Goal: Task Accomplishment & Management: Complete application form

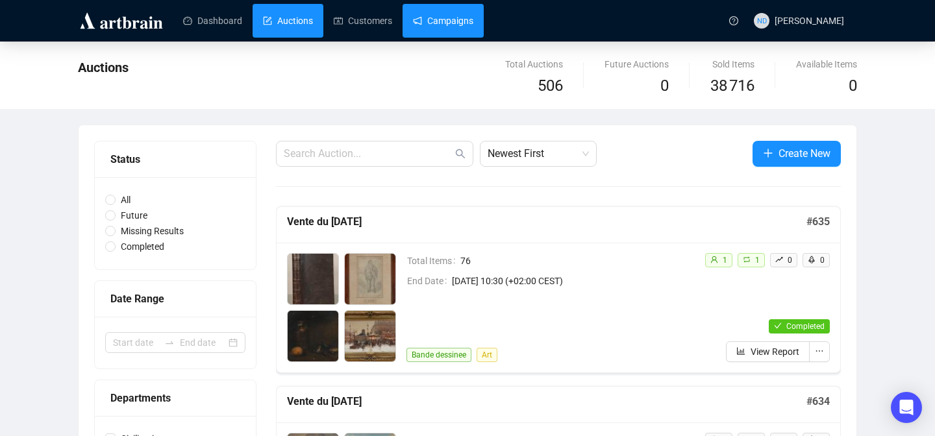
click at [469, 21] on link "Campaigns" at bounding box center [443, 21] width 60 height 34
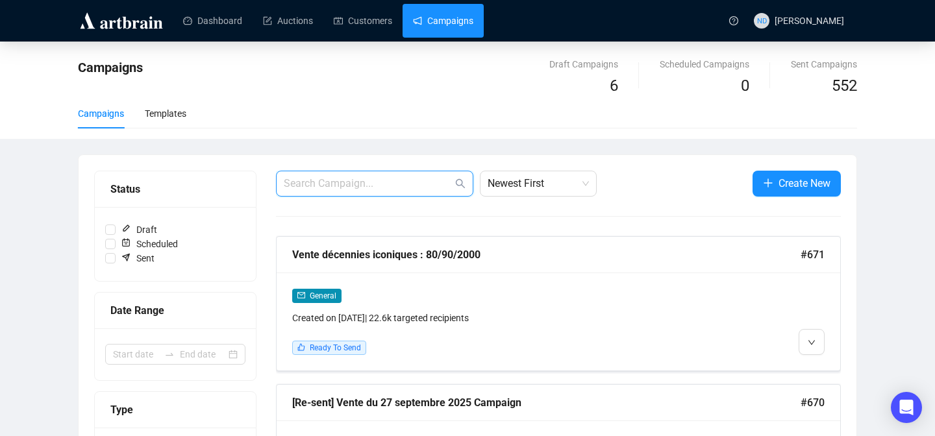
click at [329, 176] on input "text" at bounding box center [368, 184] width 169 height 16
type input "bijoux"
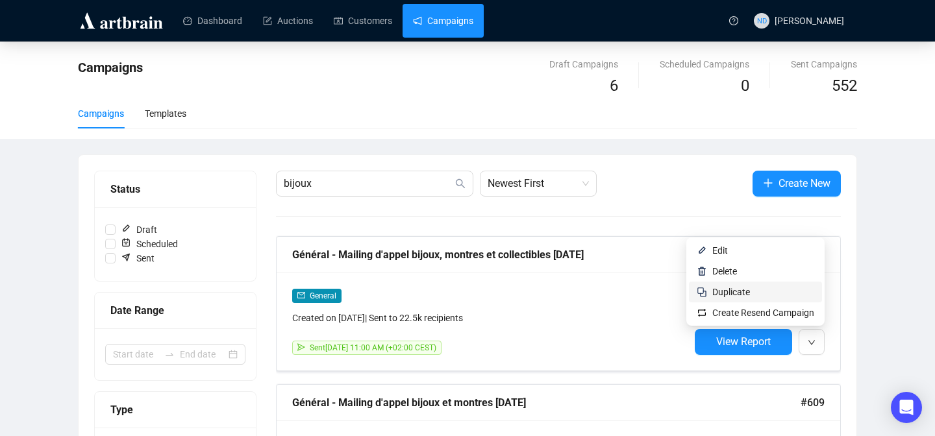
click at [760, 293] on span "Duplicate" at bounding box center [763, 292] width 102 height 14
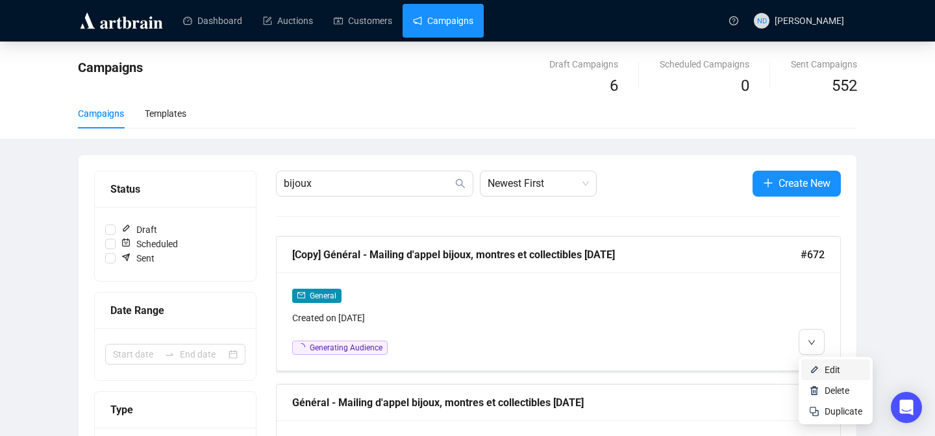
click at [813, 367] on img at bounding box center [814, 370] width 10 height 10
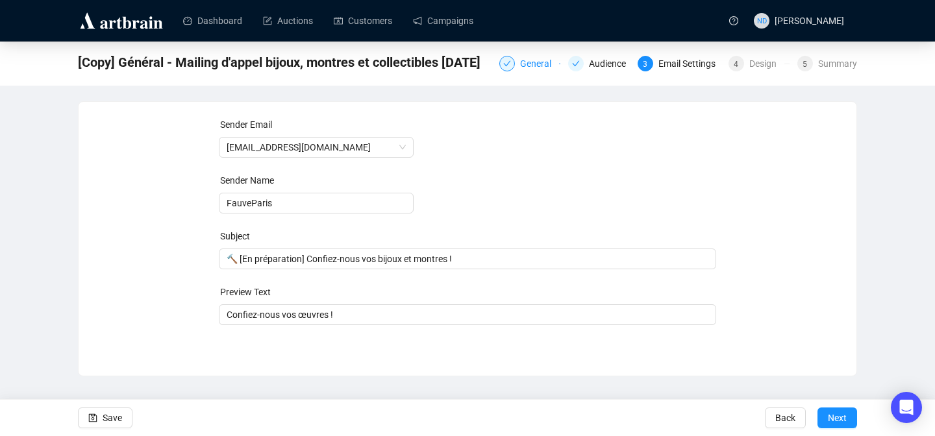
click at [538, 60] on div "General" at bounding box center [539, 64] width 39 height 16
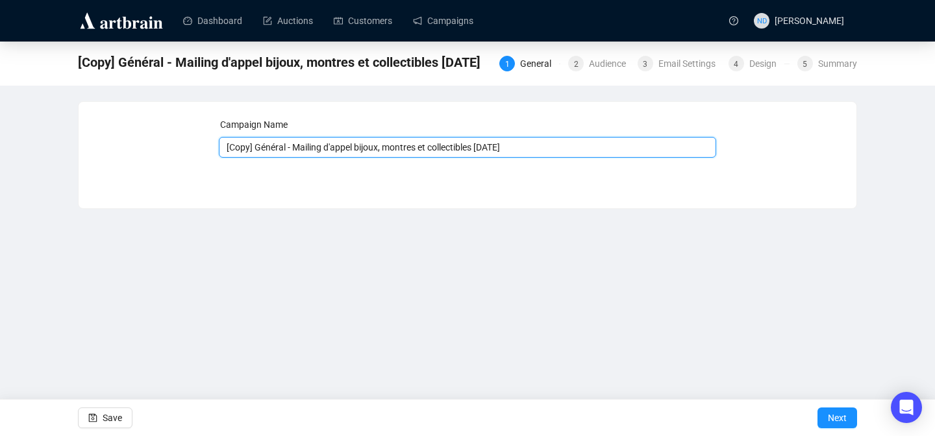
drag, startPoint x: 254, startPoint y: 149, endPoint x: 204, endPoint y: 150, distance: 50.0
click at [203, 150] on div "Campaign Name [Copy] Général - Mailing d'appel bijoux, montres et collectibles …" at bounding box center [467, 146] width 747 height 56
click at [481, 149] on input "Général - Mailing d'appel bijoux, montres et collectibles [DATE]" at bounding box center [468, 147] width 498 height 21
type input "Général - Mailing d'appel bijoux, montres et collectibles [DATE]"
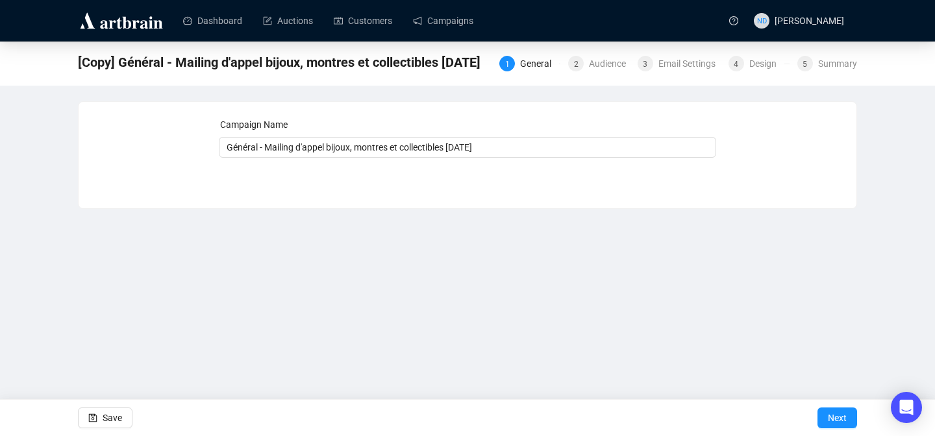
click at [388, 186] on div "Campaign Name Général - Mailing d'[PERSON_NAME], montres et collectibles [DATE]…" at bounding box center [468, 145] width 778 height 87
click at [97, 423] on button "Save" at bounding box center [105, 418] width 55 height 21
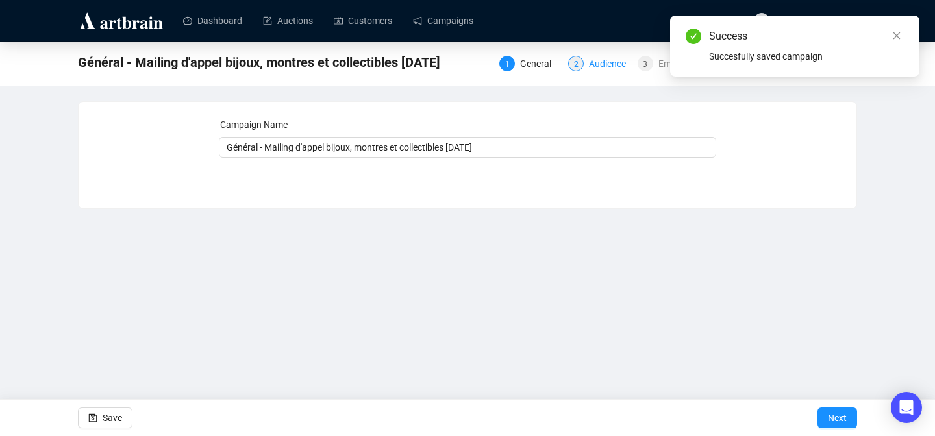
click at [592, 60] on div "Audience" at bounding box center [611, 64] width 45 height 16
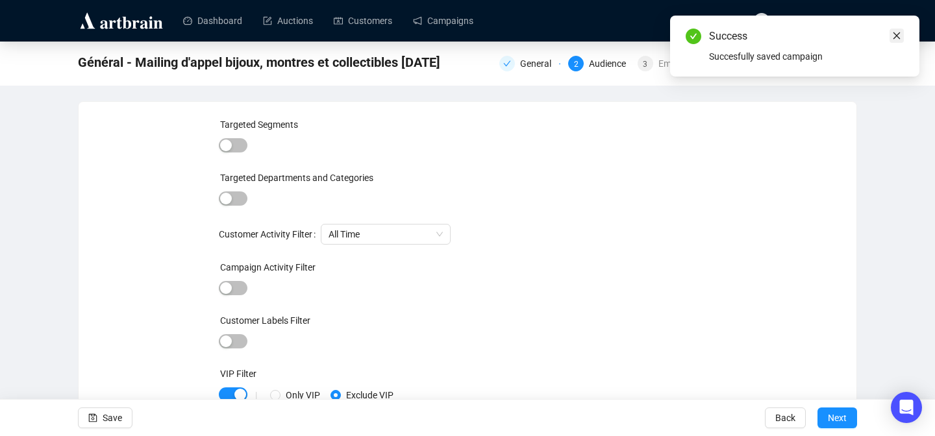
click at [903, 35] on link "Close" at bounding box center [896, 36] width 14 height 14
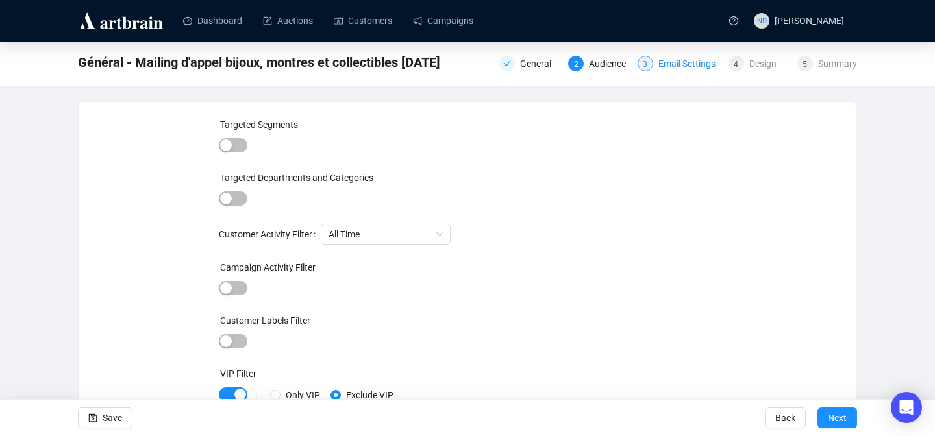
click at [669, 68] on div "Email Settings" at bounding box center [690, 64] width 65 height 16
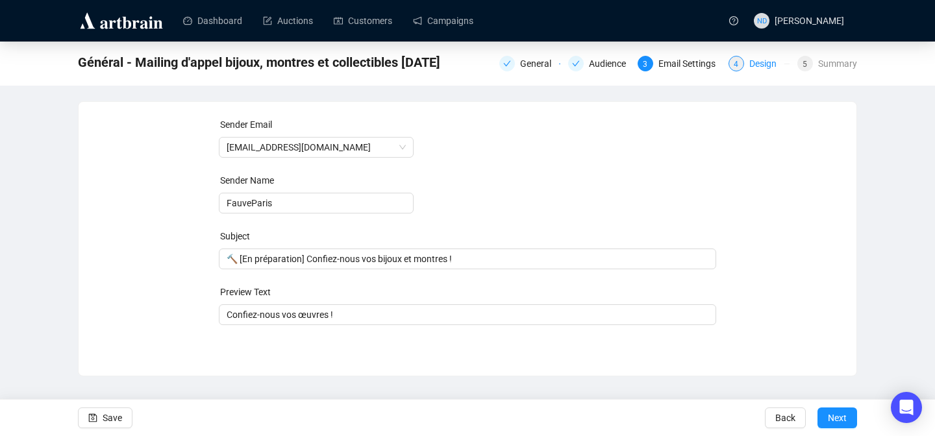
click at [749, 64] on div "Design" at bounding box center [766, 64] width 35 height 16
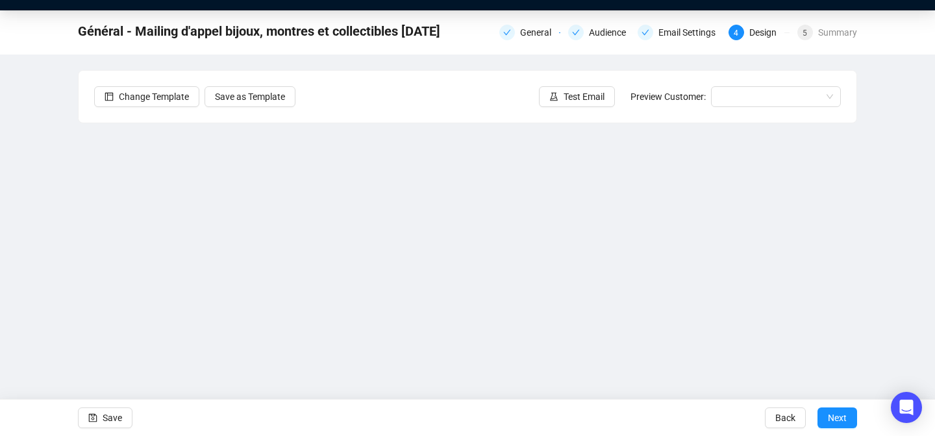
scroll to position [32, 0]
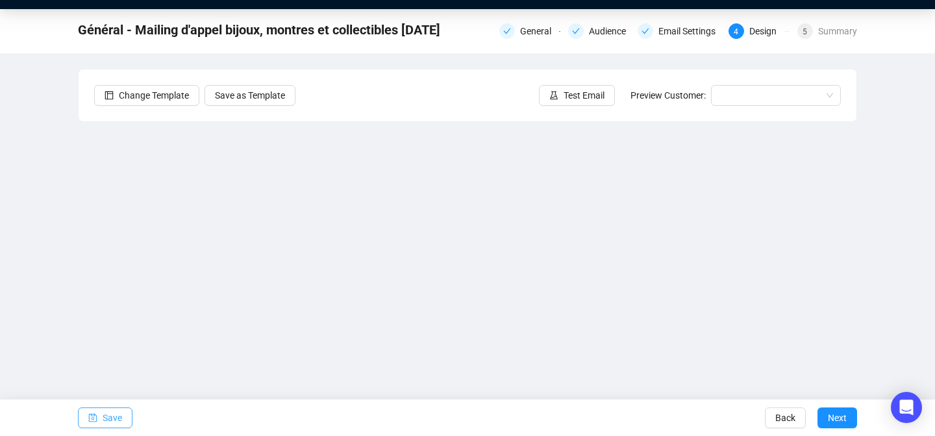
click at [104, 412] on span "Save" at bounding box center [112, 418] width 19 height 36
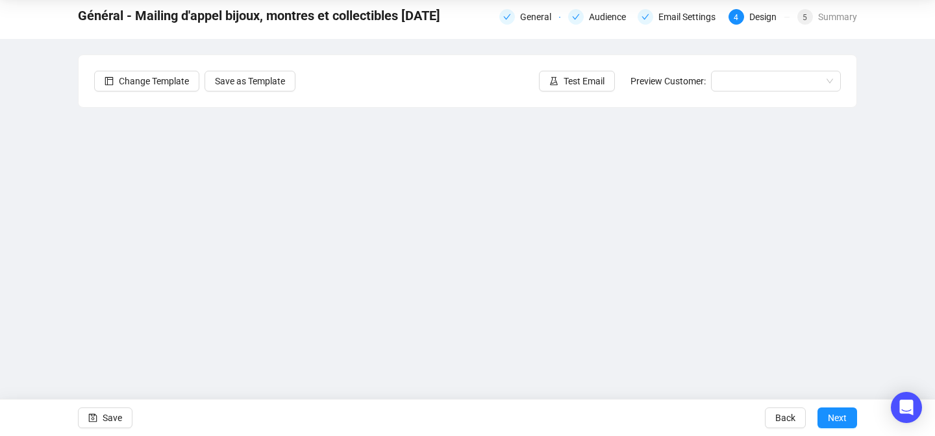
scroll to position [43, 0]
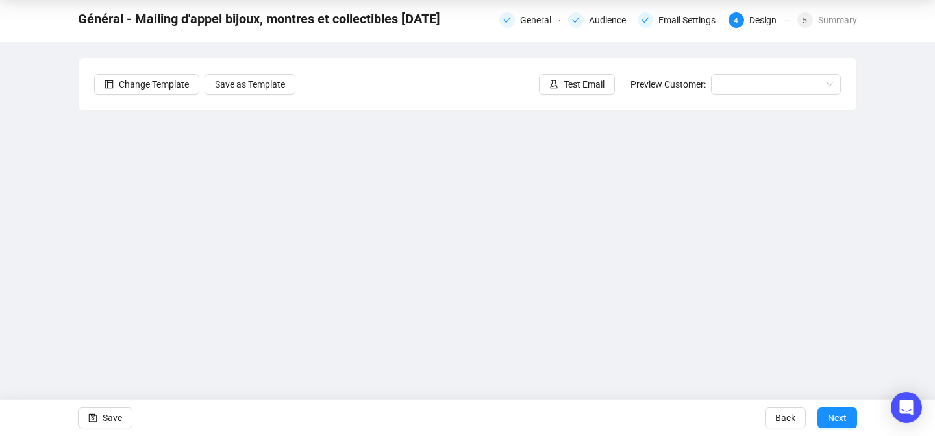
click at [111, 412] on span "Save" at bounding box center [112, 418] width 19 height 36
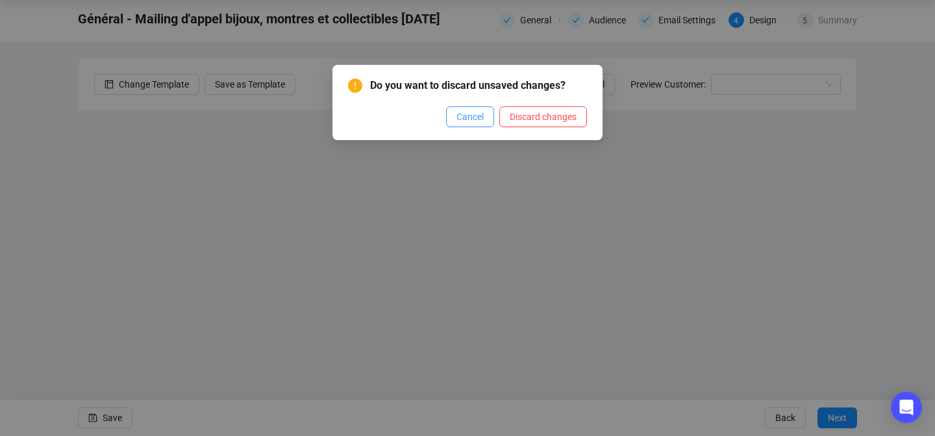
click at [467, 119] on span "Cancel" at bounding box center [469, 117] width 27 height 14
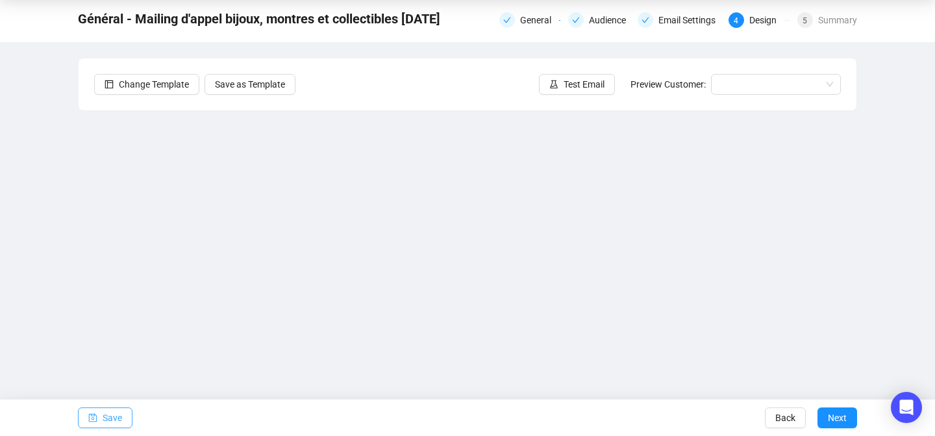
click at [88, 421] on icon "save" at bounding box center [92, 418] width 9 height 9
click at [126, 415] on button "Save" at bounding box center [105, 418] width 55 height 21
click at [673, 19] on div "Email Settings" at bounding box center [690, 20] width 65 height 16
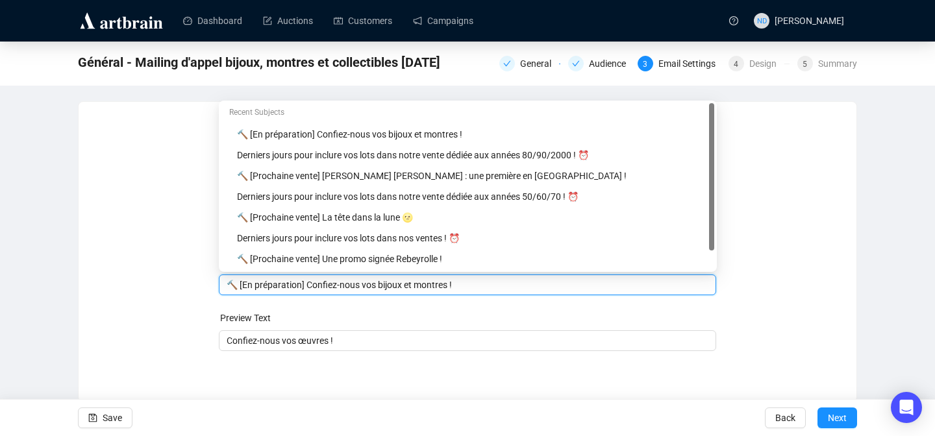
drag, startPoint x: 465, startPoint y: 258, endPoint x: 306, endPoint y: 269, distance: 160.1
click at [305, 269] on body "Dashboard Auctions Customers Campaigns ND [PERSON_NAME] Général - Mailing d'app…" at bounding box center [467, 218] width 935 height 436
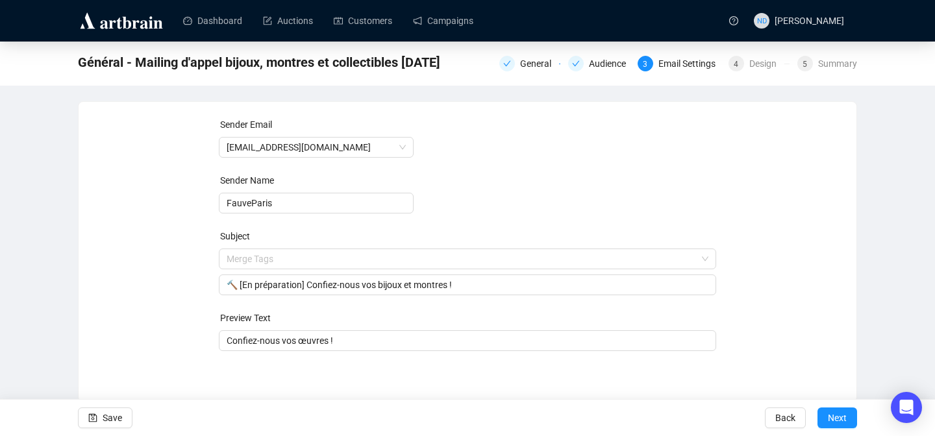
click at [334, 298] on form "Sender Email [EMAIL_ADDRESS][DOMAIN_NAME] Sender Name FauveParis Subject Merge …" at bounding box center [468, 235] width 498 height 234
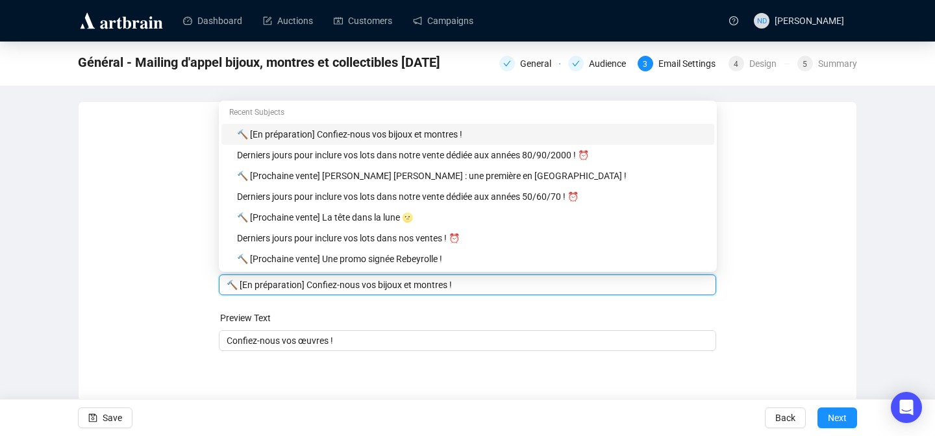
drag, startPoint x: 469, startPoint y: 279, endPoint x: 241, endPoint y: 286, distance: 228.6
click at [240, 286] on input "🔨 [En préparation] Confiez-nous vos bijoux et montres !" at bounding box center [468, 285] width 482 height 14
click at [290, 136] on div "🔨 [En préparation] Confiez-nous vos bijoux et montres !" at bounding box center [471, 134] width 469 height 14
drag, startPoint x: 473, startPoint y: 284, endPoint x: 315, endPoint y: 286, distance: 157.8
click at [314, 286] on input "🔨 [En préparation] Confiez-nous vos bijoux et montres !" at bounding box center [468, 285] width 482 height 14
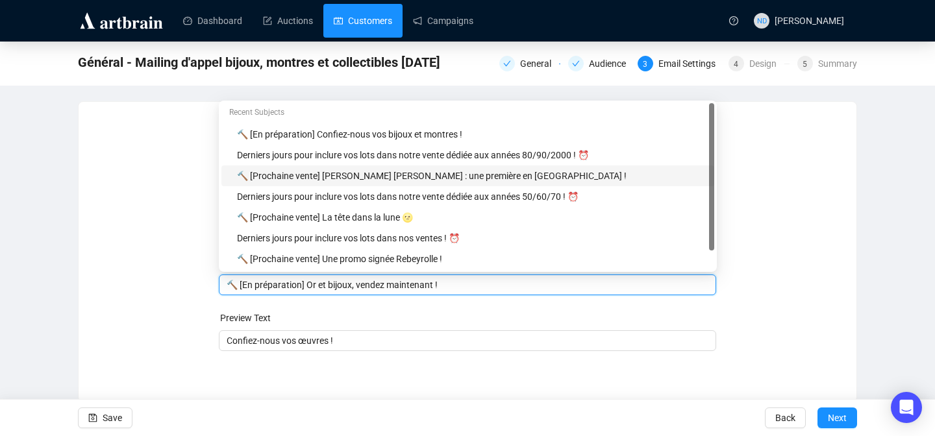
type input "🔨 [En préparation] Or et bijoux, vendez maintenant !"
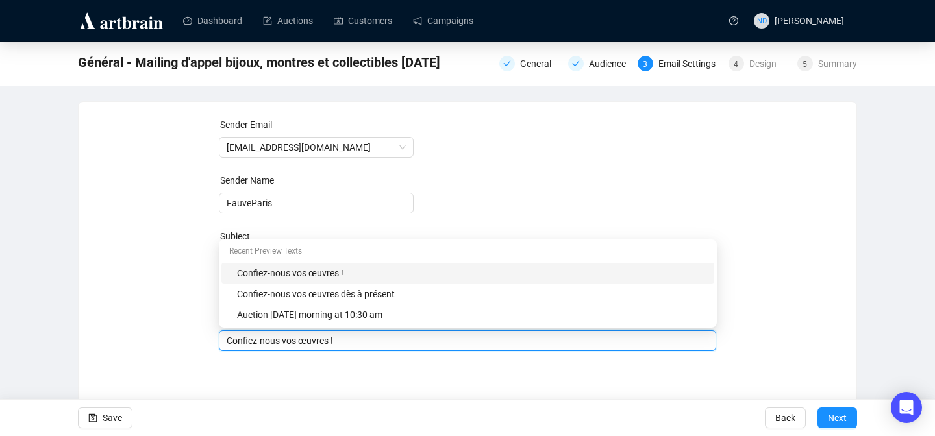
drag, startPoint x: 347, startPoint y: 342, endPoint x: 226, endPoint y: 345, distance: 121.4
click at [227, 345] on input "Confiez-nous vos œuvres !" at bounding box center [468, 341] width 482 height 14
paste input "Avant [DATE] et alors que l’or est au plus haut"
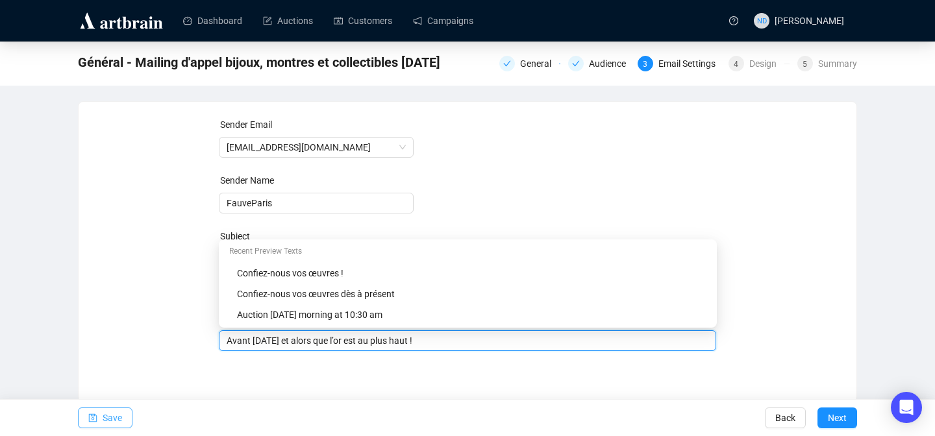
type input "Avant [DATE] et alors que l’or est au plus haut !"
click at [86, 421] on button "Save" at bounding box center [105, 418] width 55 height 21
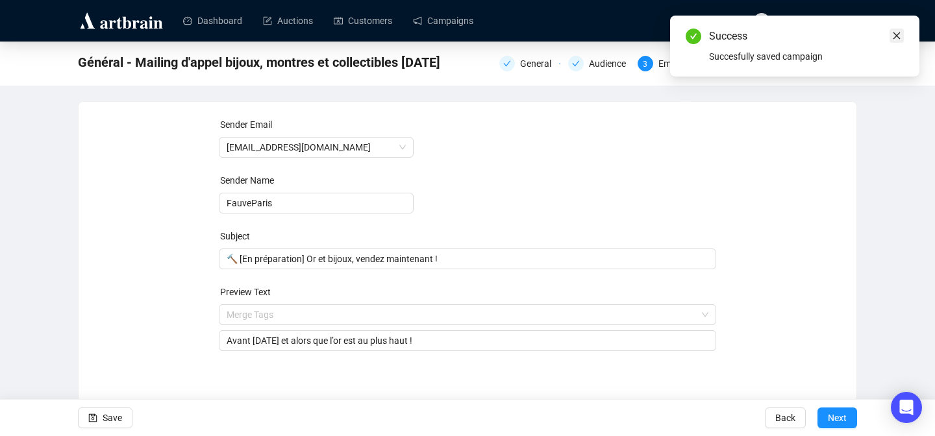
click at [898, 35] on icon "close" at bounding box center [896, 35] width 9 height 9
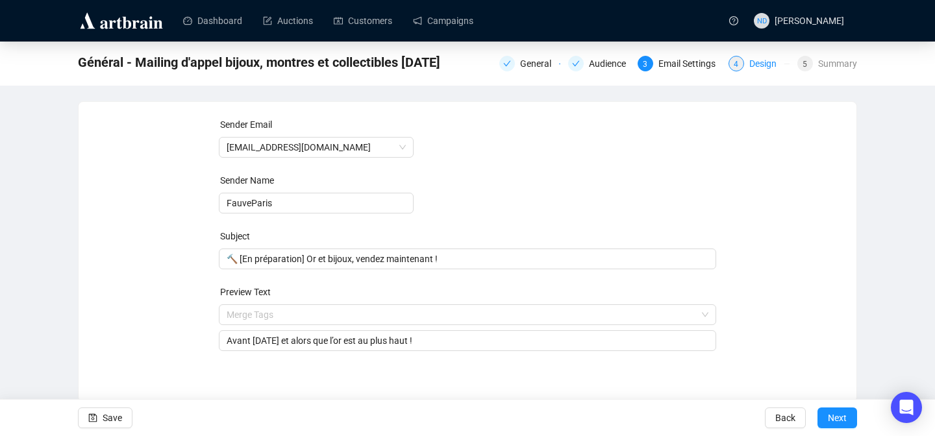
click at [760, 66] on div "Design" at bounding box center [766, 64] width 35 height 16
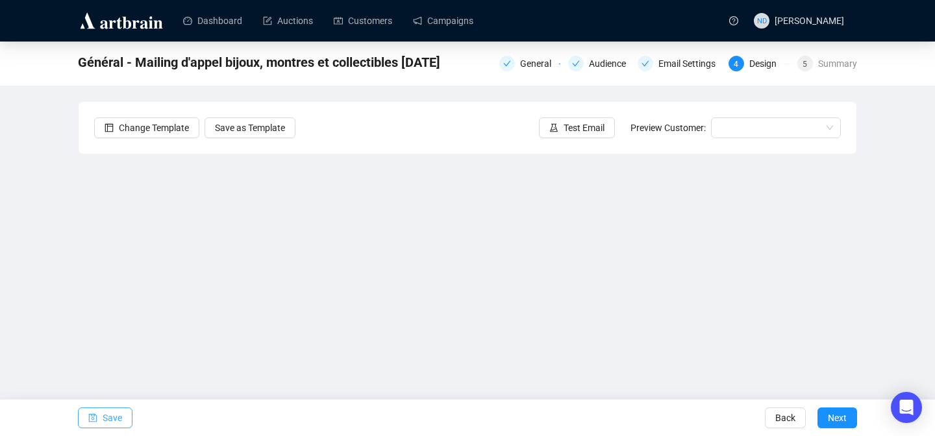
click at [99, 419] on button "Save" at bounding box center [105, 418] width 55 height 21
click at [105, 408] on span "Save" at bounding box center [112, 418] width 19 height 36
click at [112, 415] on span "Save" at bounding box center [112, 418] width 19 height 36
click at [115, 421] on span "Save" at bounding box center [112, 418] width 19 height 36
click at [104, 415] on span "Save" at bounding box center [112, 418] width 19 height 36
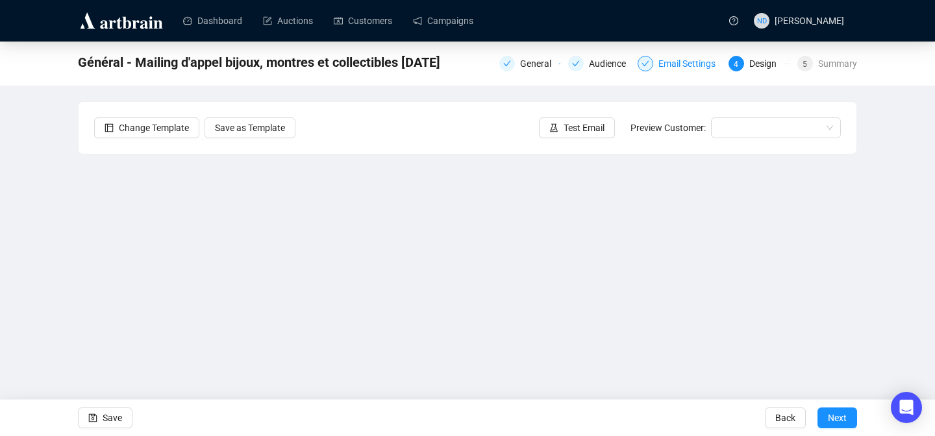
click at [678, 65] on div "Email Settings" at bounding box center [690, 64] width 65 height 16
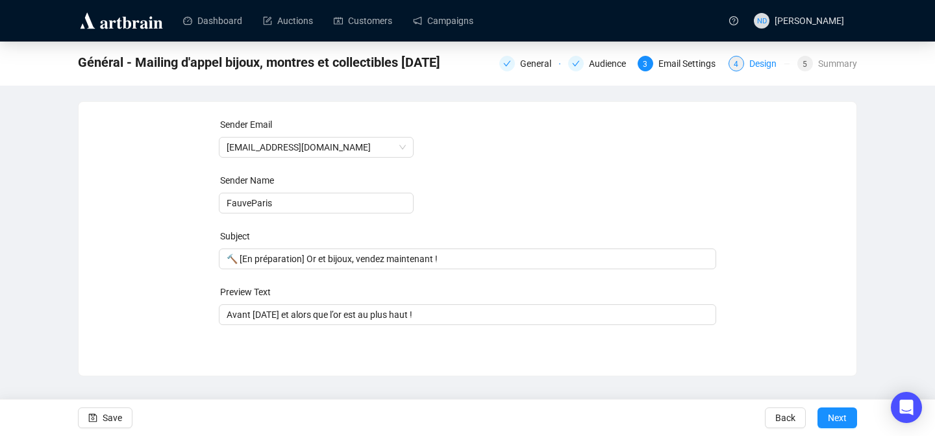
click at [749, 63] on div "Design" at bounding box center [766, 64] width 35 height 16
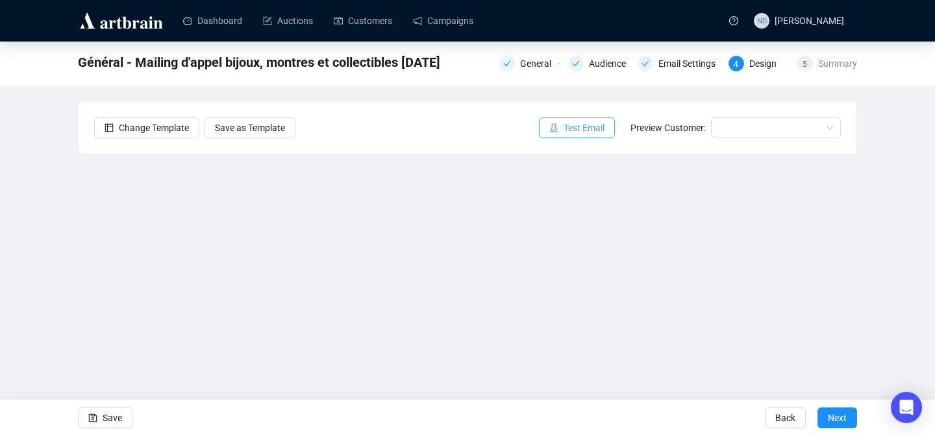
click at [594, 125] on span "Test Email" at bounding box center [584, 128] width 41 height 14
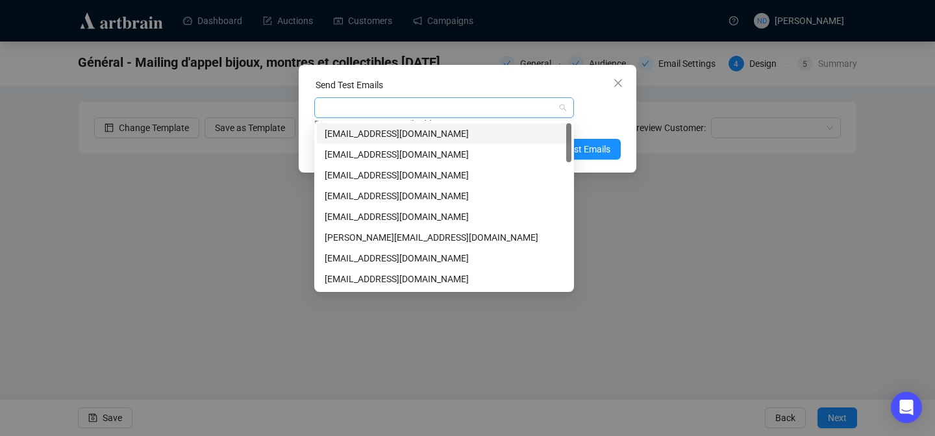
click at [404, 104] on div at bounding box center [437, 108] width 241 height 18
type input "LER"
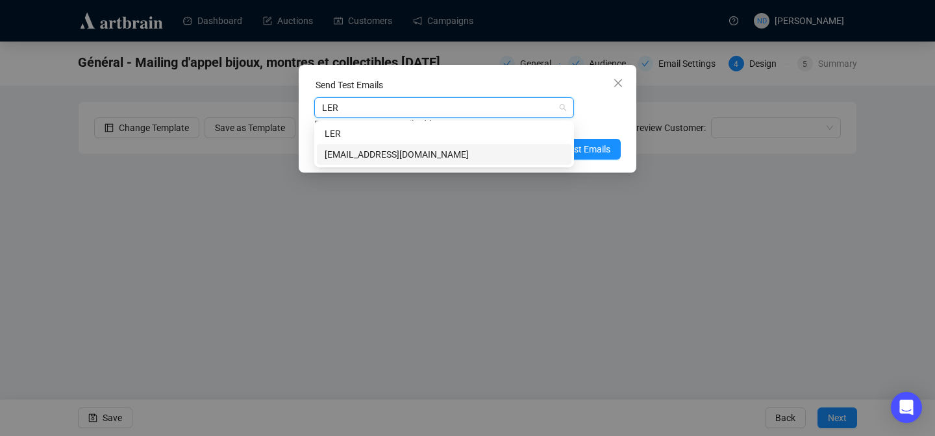
click at [374, 156] on div "[EMAIL_ADDRESS][DOMAIN_NAME]" at bounding box center [444, 154] width 239 height 14
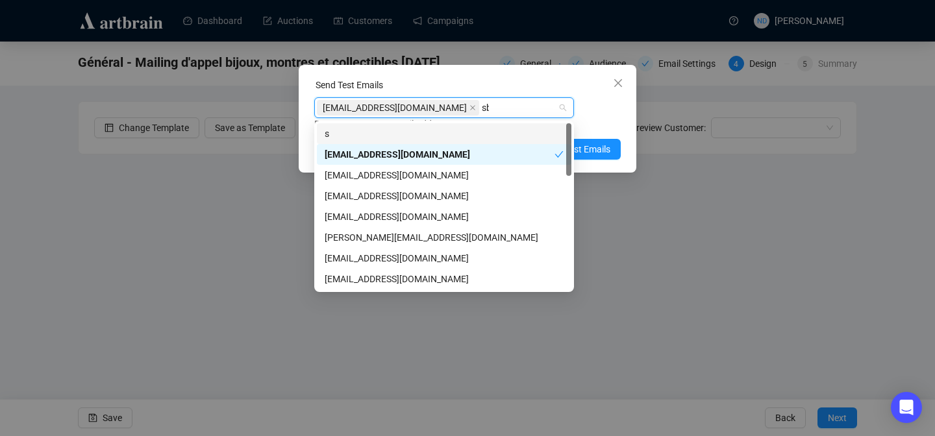
type input "sbm"
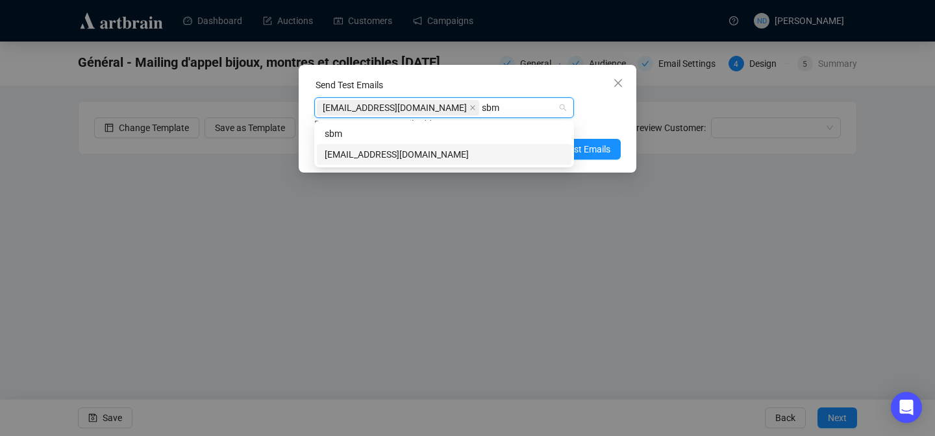
click at [415, 151] on div "[EMAIL_ADDRESS][DOMAIN_NAME]" at bounding box center [444, 154] width 239 height 14
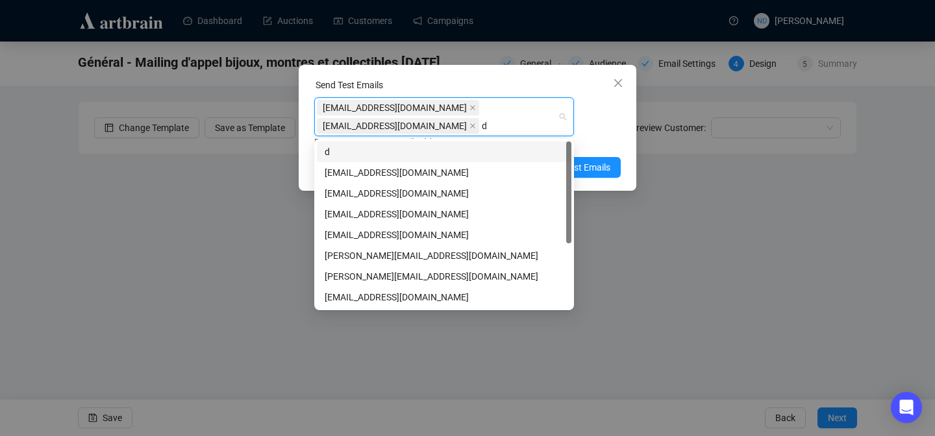
type input "dj"
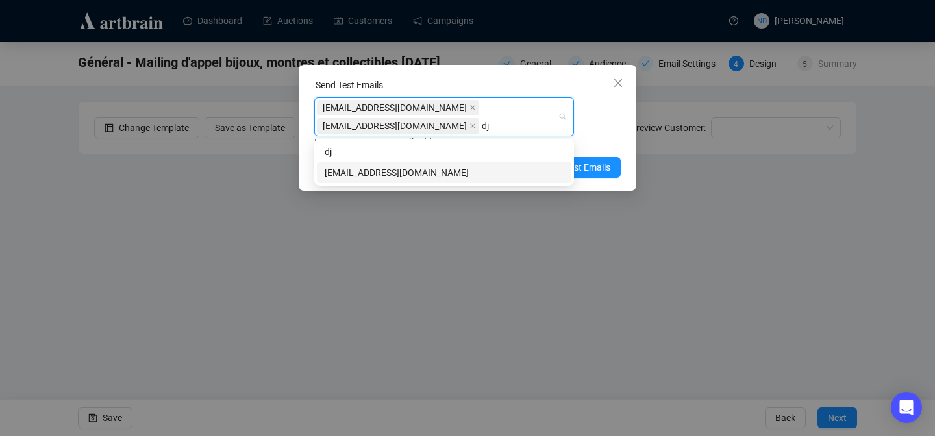
click at [399, 175] on div "[EMAIL_ADDRESS][DOMAIN_NAME]" at bounding box center [444, 173] width 239 height 14
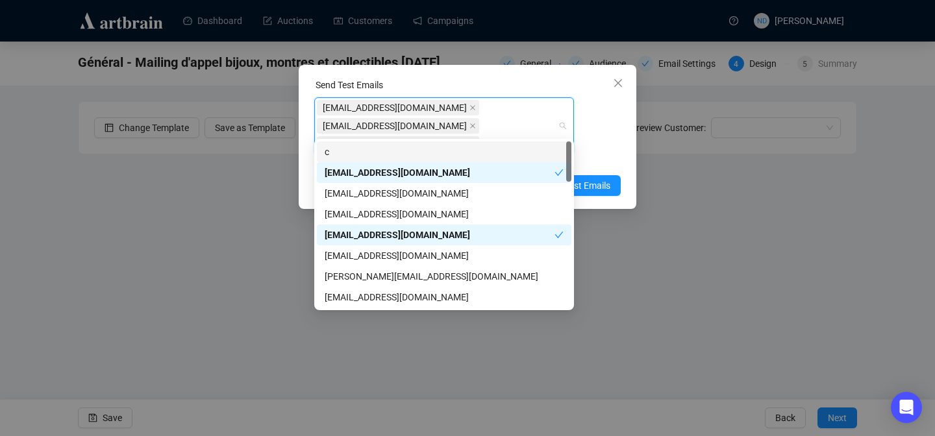
type input "cm"
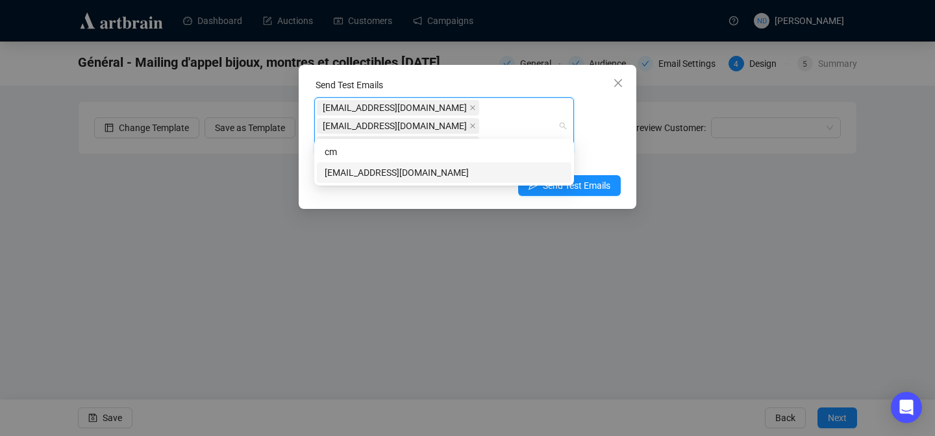
click at [373, 170] on div "[EMAIL_ADDRESS][DOMAIN_NAME]" at bounding box center [444, 173] width 239 height 14
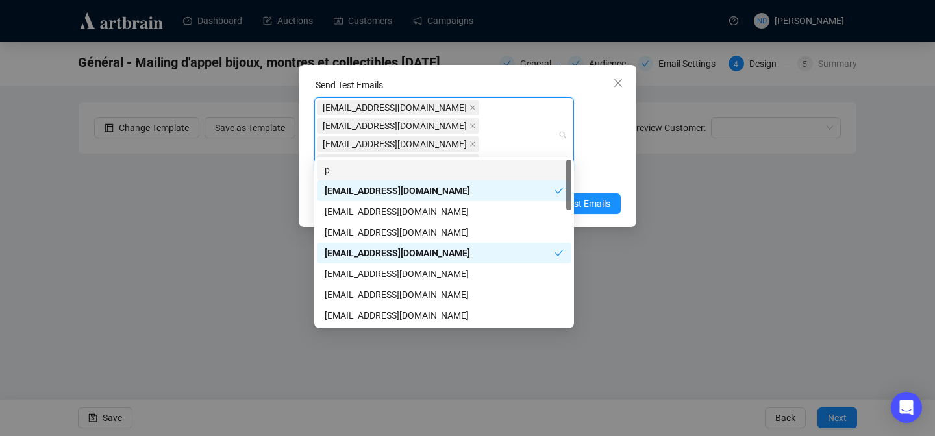
type input "pb"
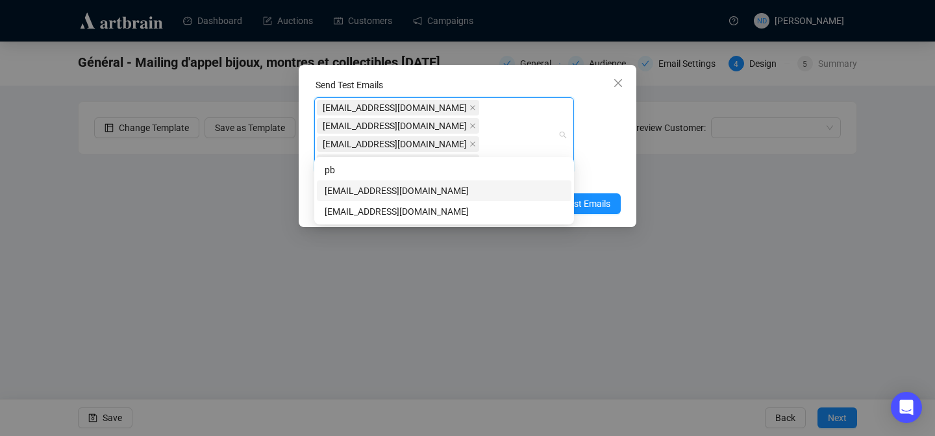
click at [373, 188] on div "[EMAIL_ADDRESS][DOMAIN_NAME]" at bounding box center [444, 191] width 239 height 14
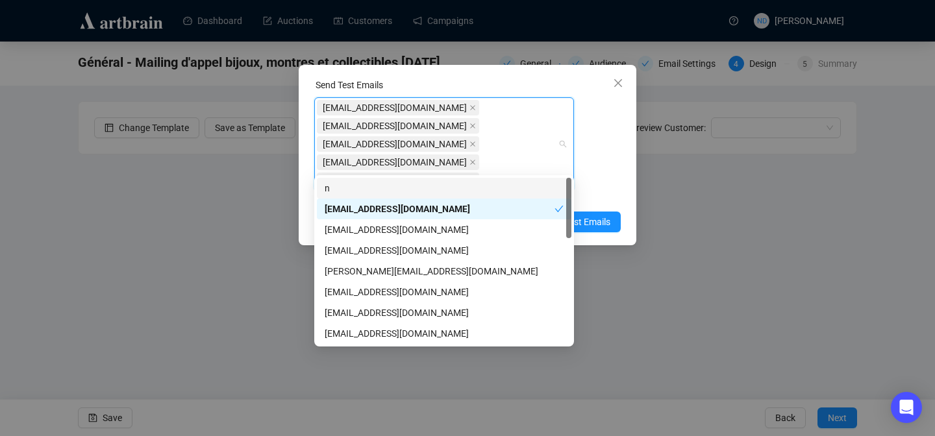
type input "na"
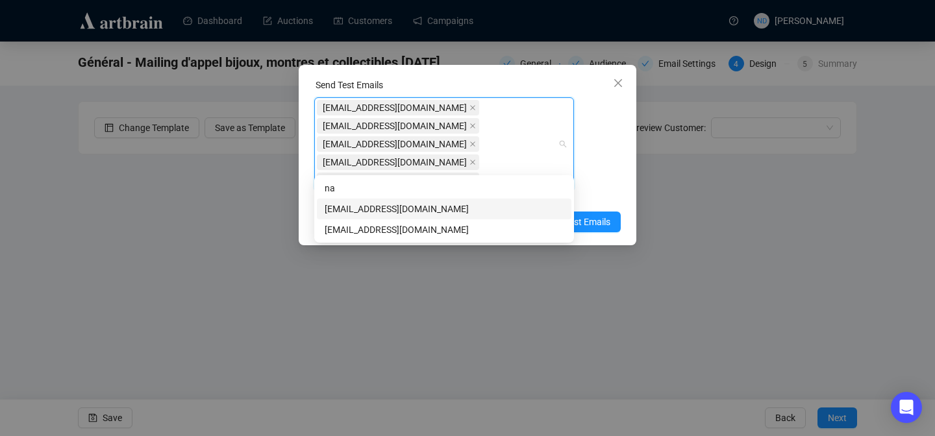
click at [366, 209] on div "[EMAIL_ADDRESS][DOMAIN_NAME]" at bounding box center [444, 209] width 239 height 14
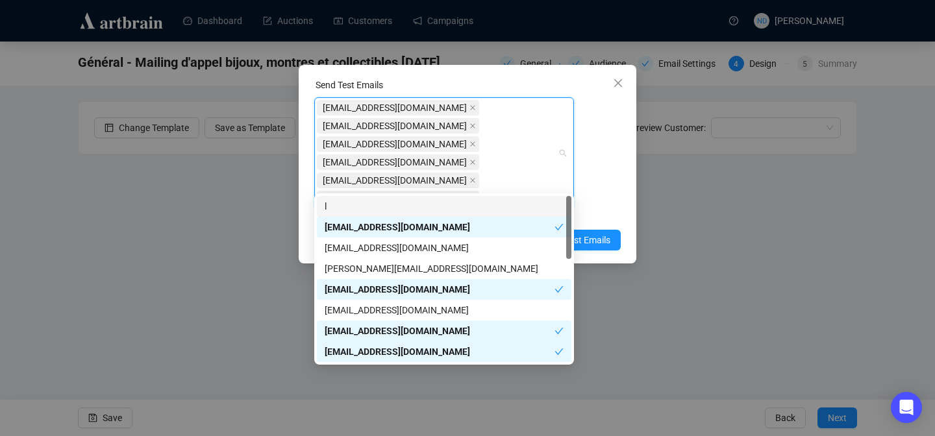
type input "li"
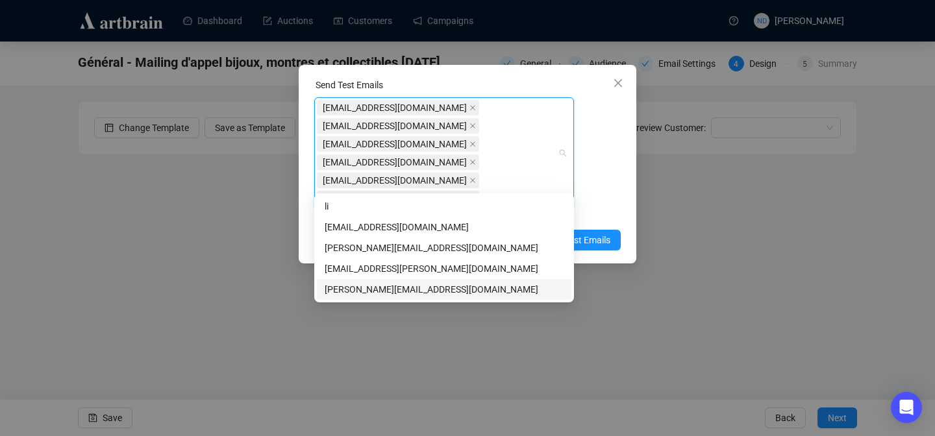
click at [358, 288] on div "[PERSON_NAME][EMAIL_ADDRESS][DOMAIN_NAME]" at bounding box center [444, 289] width 239 height 14
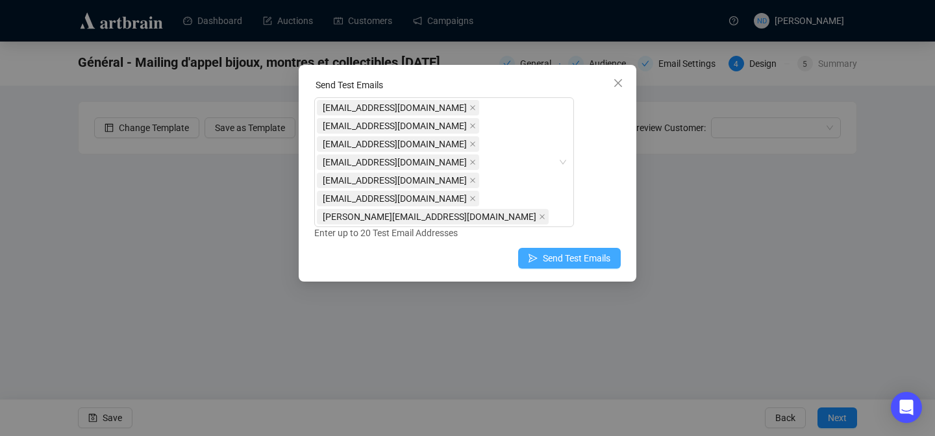
click at [586, 251] on span "Send Test Emails" at bounding box center [577, 258] width 68 height 14
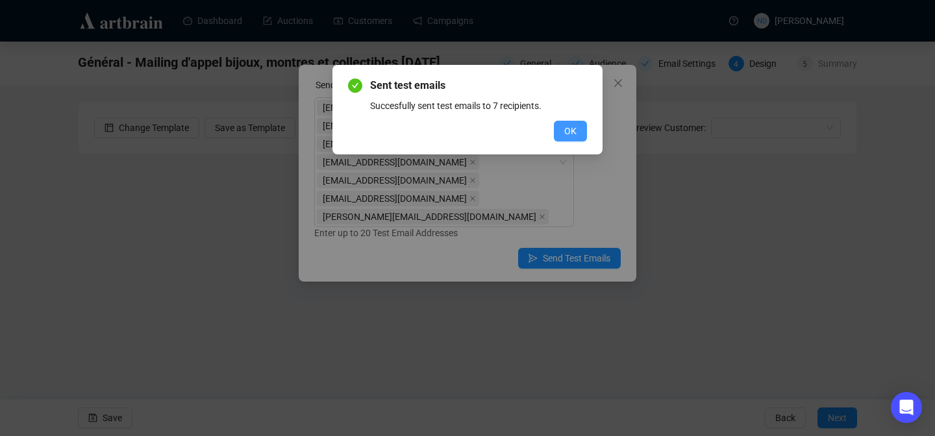
click at [573, 132] on span "OK" at bounding box center [570, 131] width 12 height 14
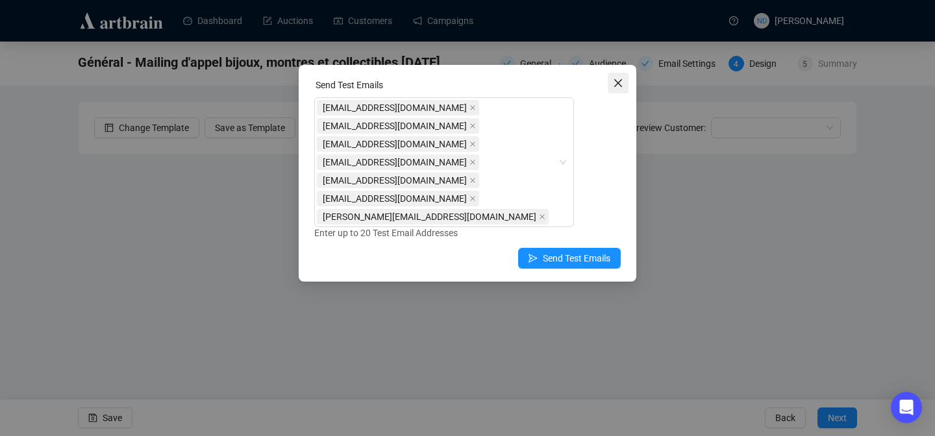
click at [616, 80] on icon "close" at bounding box center [618, 83] width 10 height 10
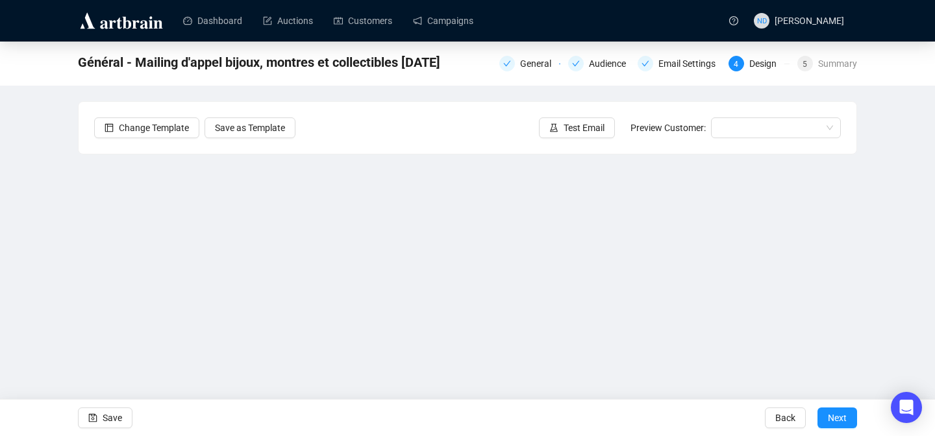
scroll to position [21, 0]
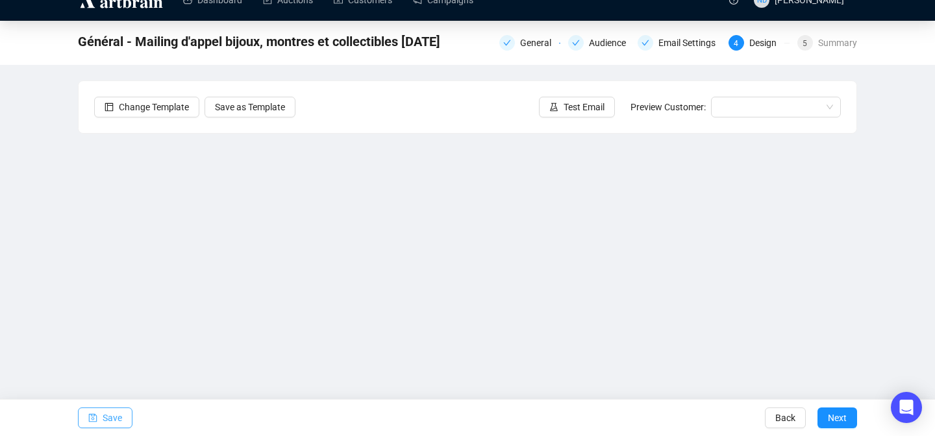
click at [116, 416] on span "Save" at bounding box center [112, 418] width 19 height 36
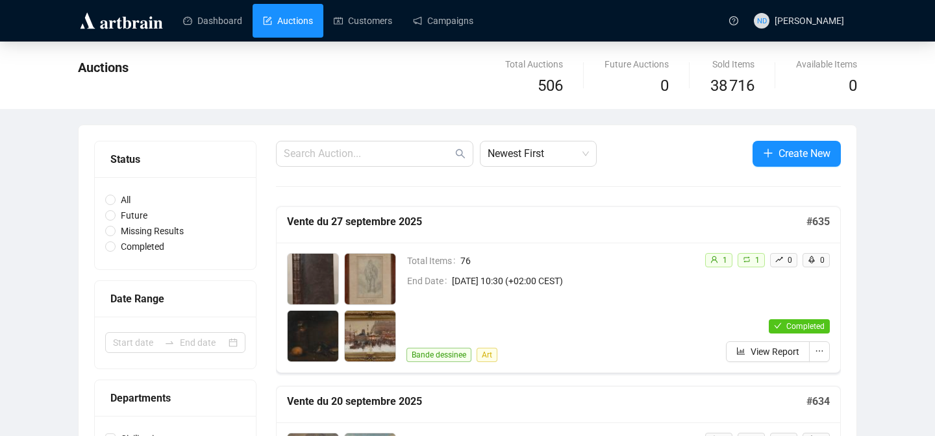
click at [428, 38] on div "Dashboard Auctions Customers Campaigns" at bounding box center [445, 20] width 552 height 41
click at [437, 27] on link "Campaigns" at bounding box center [443, 21] width 60 height 34
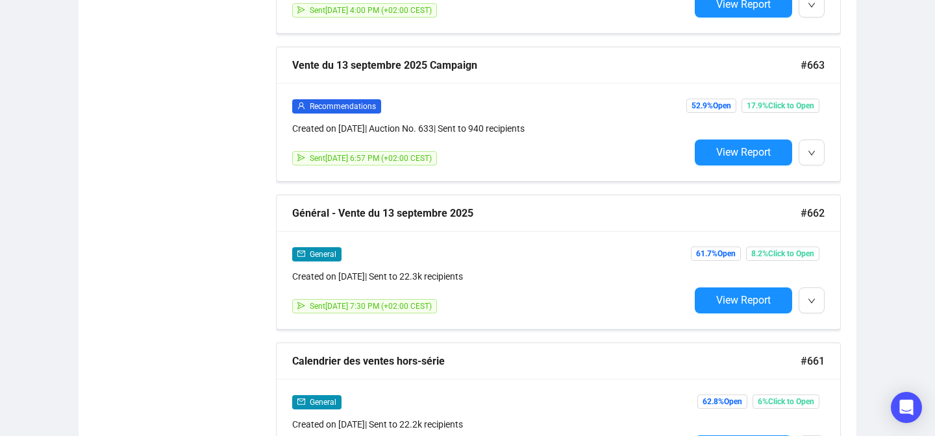
scroll to position [1376, 0]
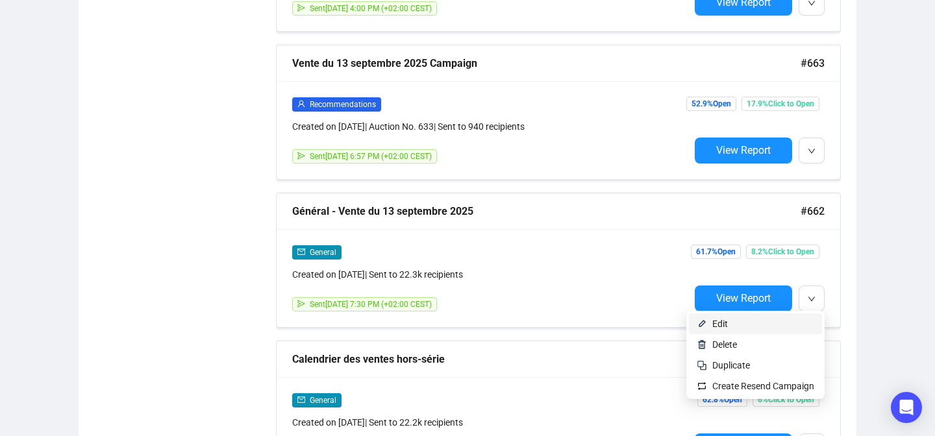
click at [782, 320] on span "Edit" at bounding box center [763, 324] width 102 height 14
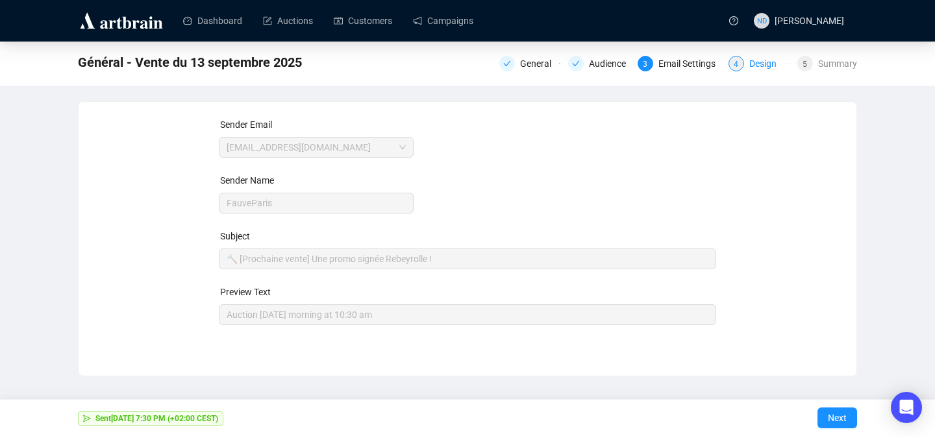
click at [757, 63] on div "Design" at bounding box center [766, 64] width 35 height 16
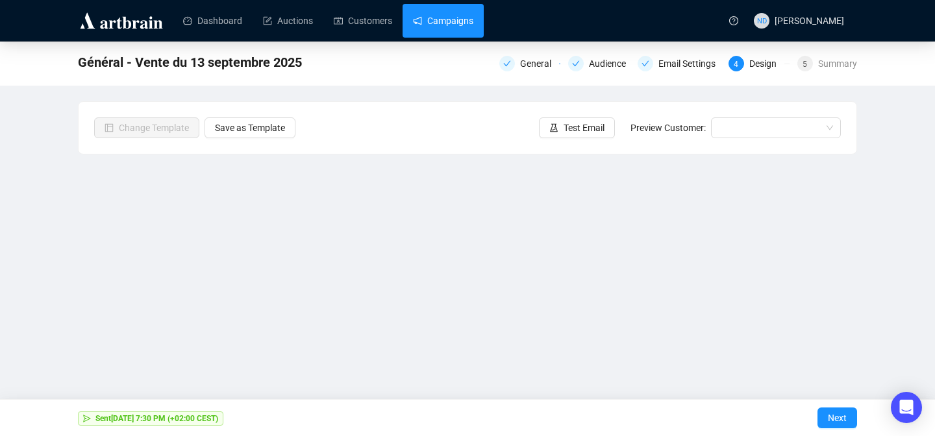
click at [443, 24] on link "Campaigns" at bounding box center [443, 21] width 60 height 34
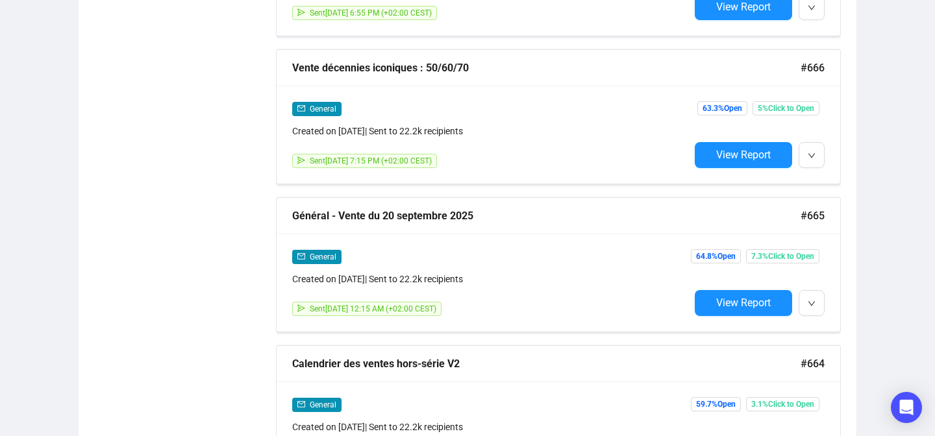
scroll to position [928, 0]
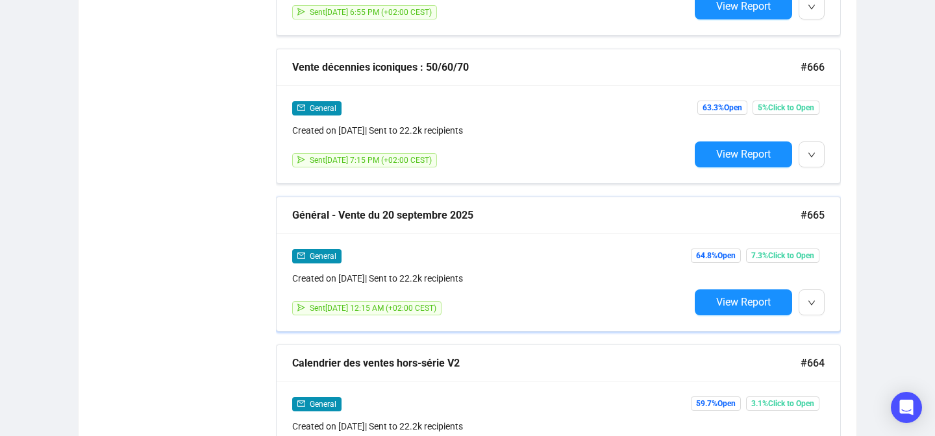
click at [770, 325] on div "General Created on Sep 17, 2025 | Sent to 22.2k recipients Sent September 19, 2…" at bounding box center [559, 282] width 564 height 98
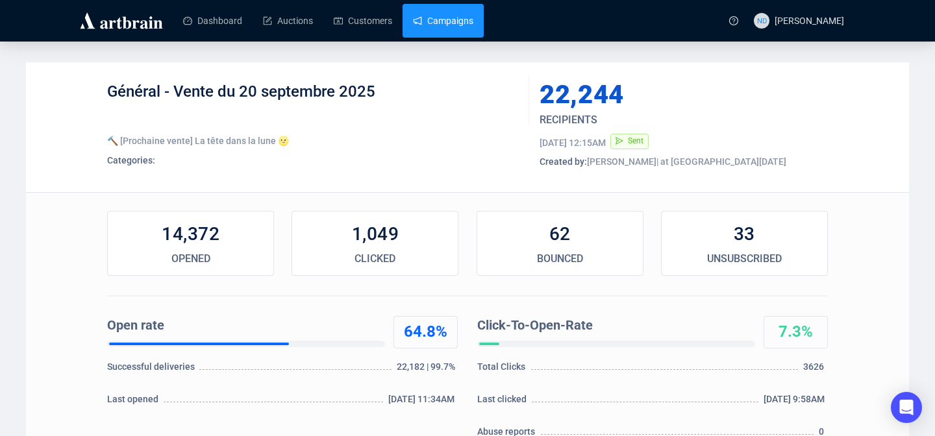
click at [445, 25] on link "Campaigns" at bounding box center [443, 21] width 60 height 34
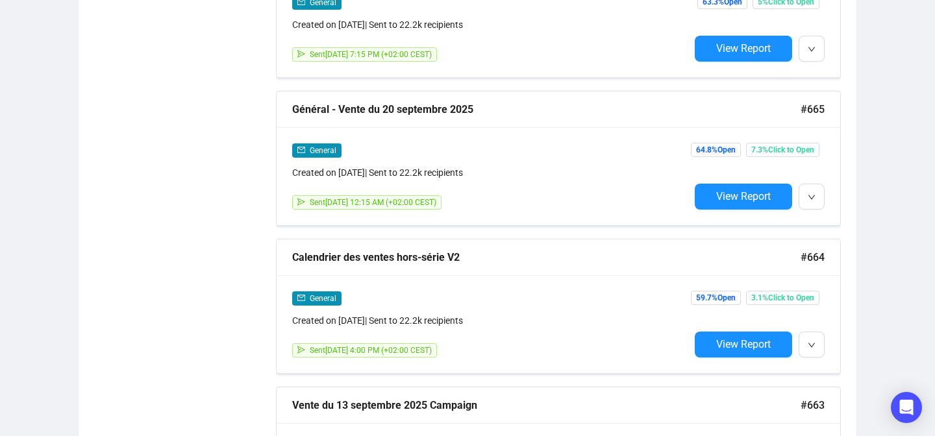
scroll to position [1036, 0]
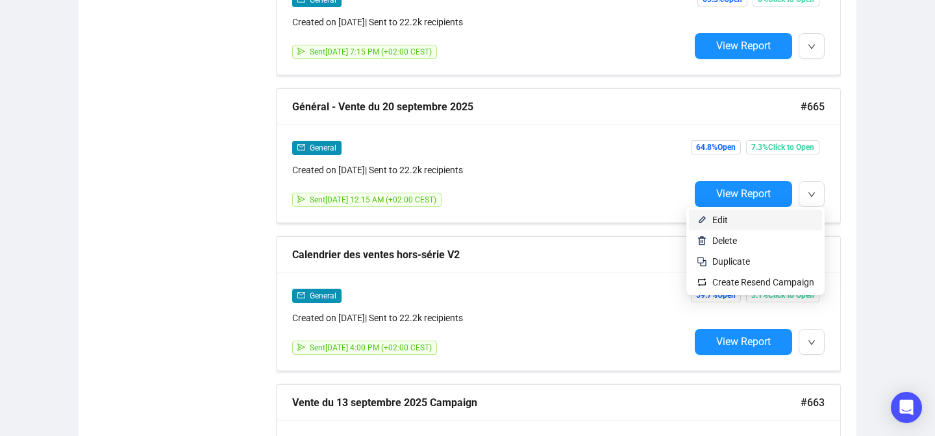
click at [795, 221] on span "Edit" at bounding box center [763, 220] width 102 height 14
